Goal: Find specific page/section: Find specific page/section

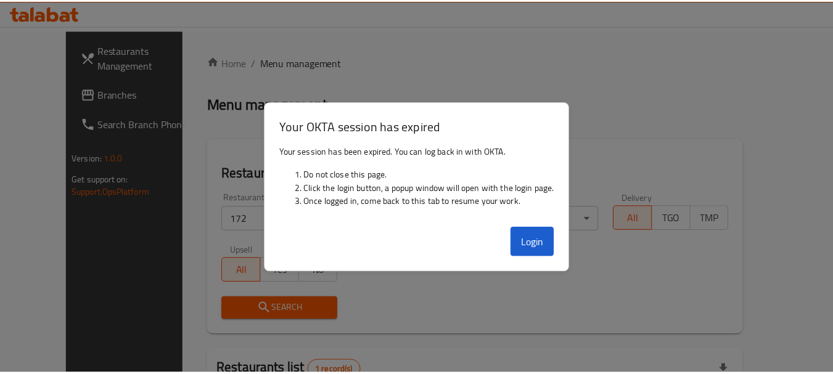
scroll to position [165, 0]
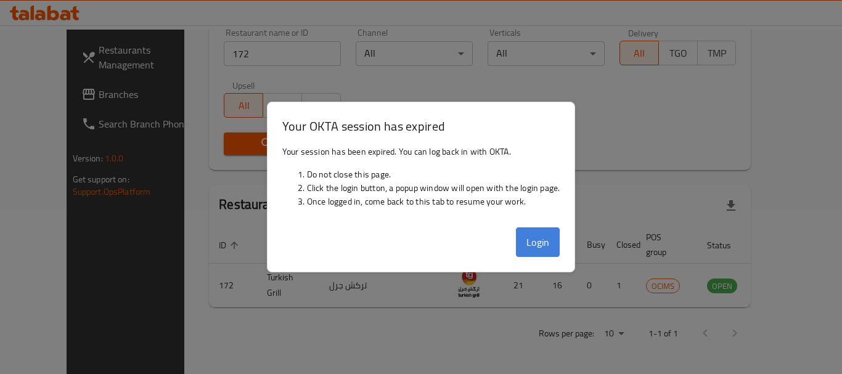
click at [534, 245] on button "Login" at bounding box center [538, 242] width 44 height 30
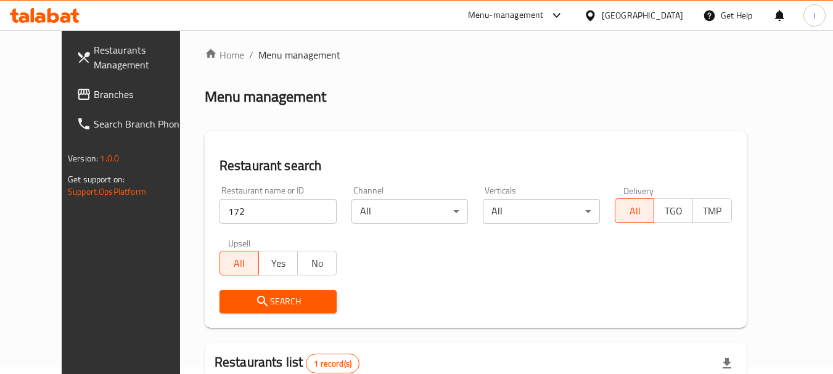
scroll to position [0, 0]
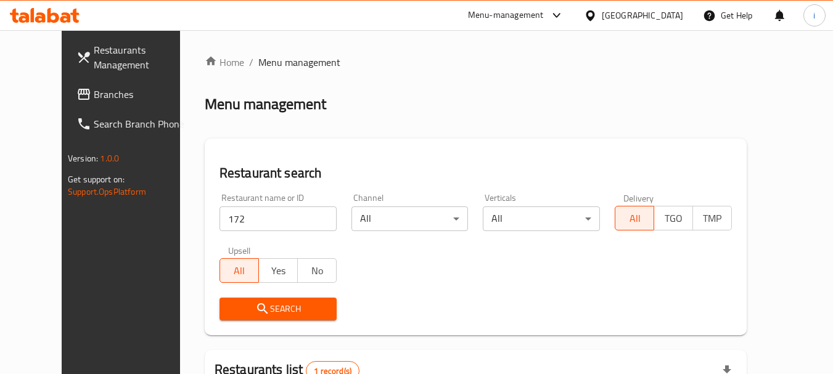
click at [597, 17] on icon at bounding box center [590, 15] width 13 height 13
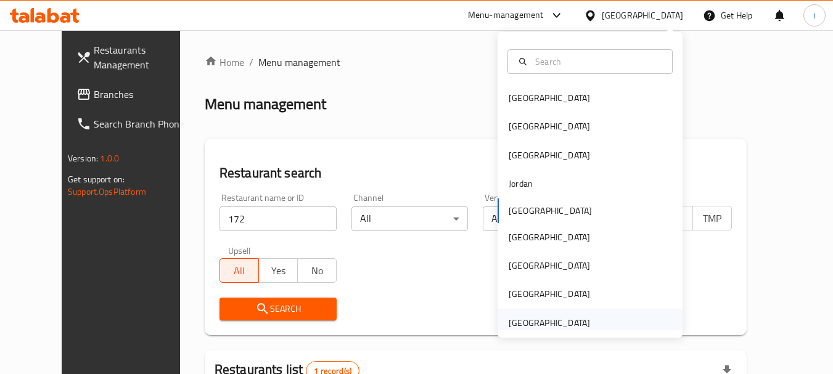
click at [581, 323] on div "[GEOGRAPHIC_DATA]" at bounding box center [549, 323] width 101 height 28
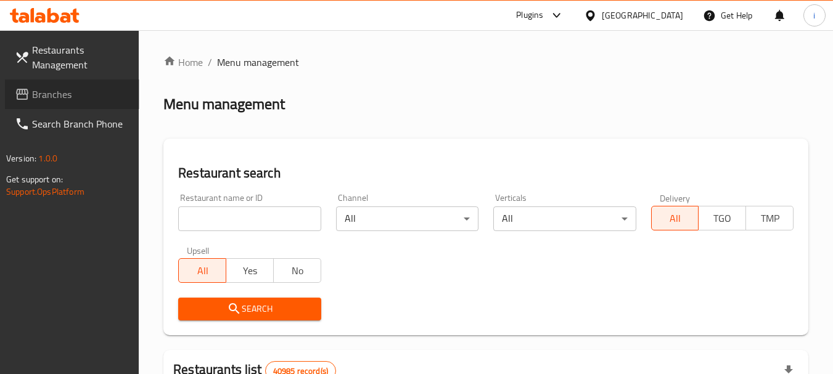
click at [55, 105] on link "Branches" at bounding box center [72, 95] width 134 height 30
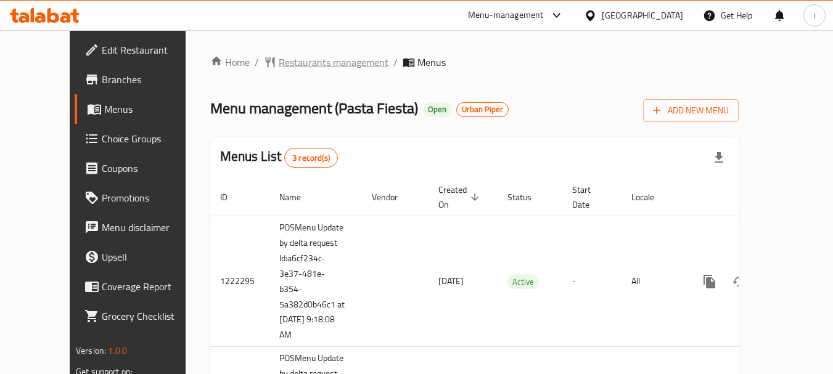
click at [279, 67] on span "Restaurants management" at bounding box center [334, 62] width 110 height 15
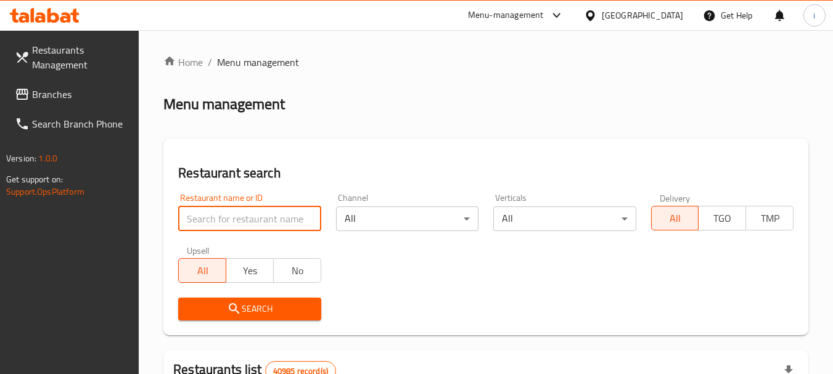
click at [224, 226] on input "search" at bounding box center [249, 219] width 142 height 25
paste input "633516"
type input "633516"
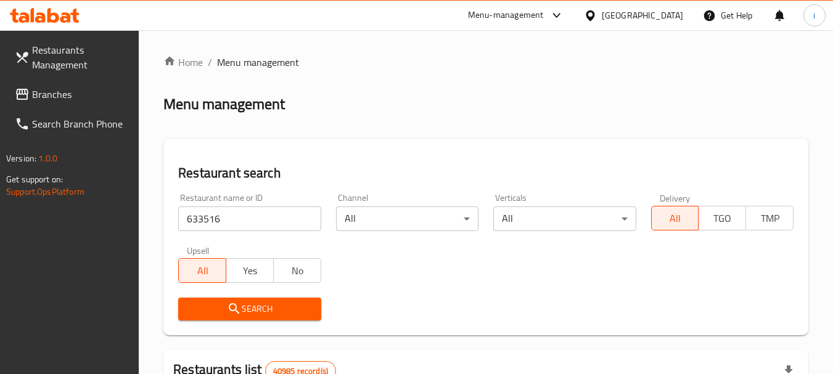
click at [242, 306] on span "Search" at bounding box center [249, 308] width 123 height 15
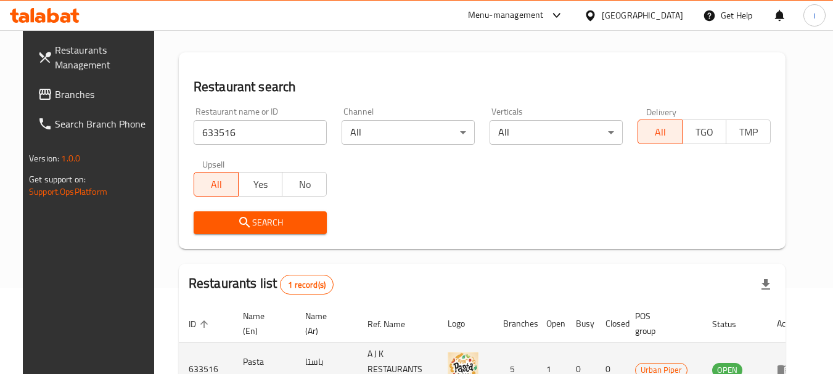
scroll to position [160, 0]
